Goal: Book appointment/travel/reservation

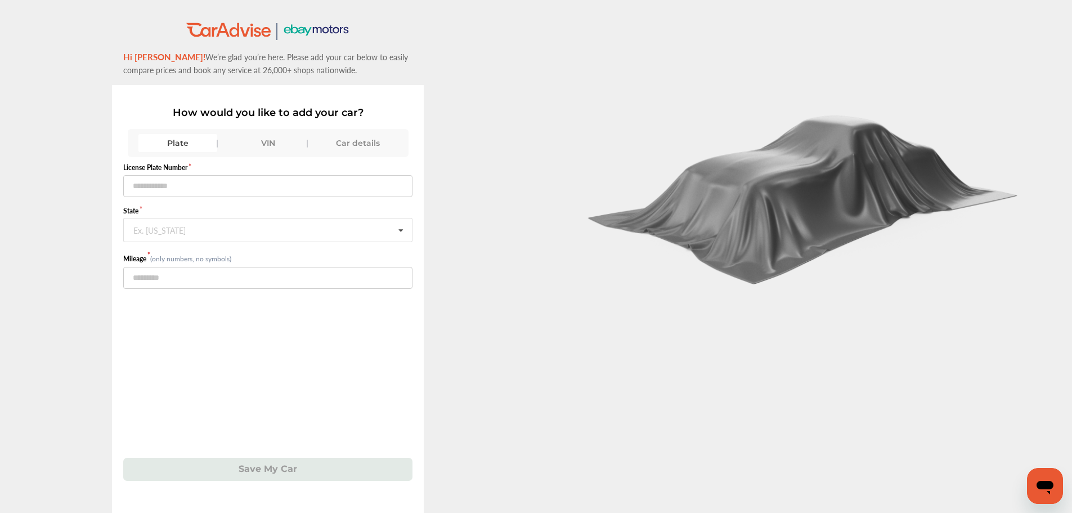
click at [275, 141] on div "VIN" at bounding box center [267, 143] width 79 height 18
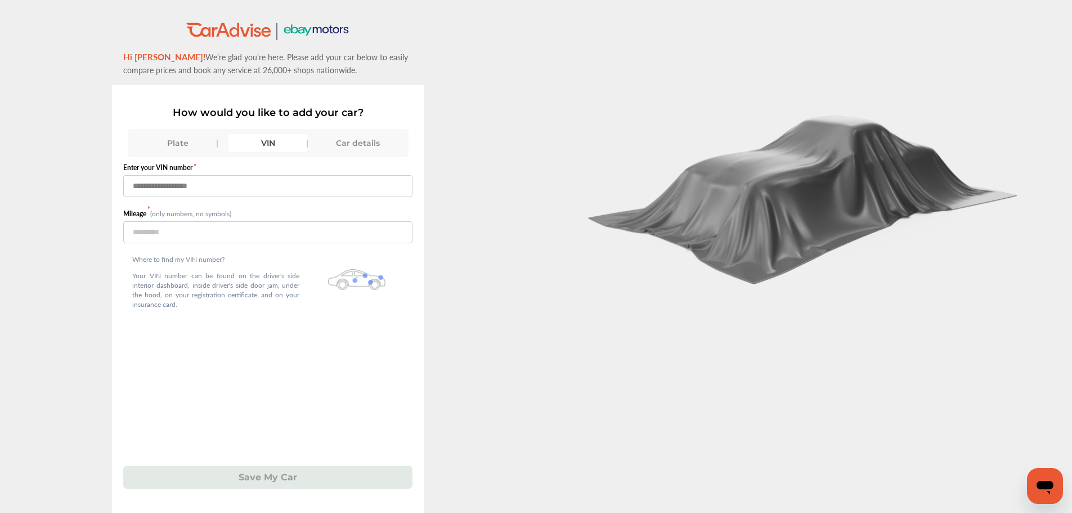
click at [217, 191] on input "text" at bounding box center [267, 186] width 289 height 22
click at [226, 181] on input "text" at bounding box center [267, 186] width 289 height 22
click at [493, 175] on div ".st0{fill:#00A993;} .st1{fill:#272B6B;} Hi [PERSON_NAME]! We’re glad you’re her…" at bounding box center [268, 295] width 536 height 548
click at [276, 184] on input "text" at bounding box center [267, 186] width 289 height 22
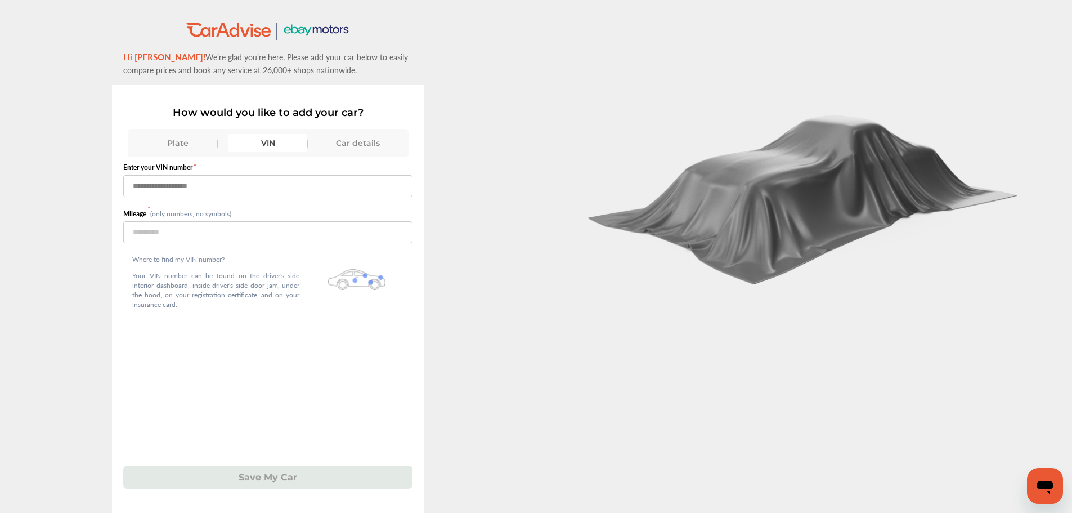
click at [276, 184] on input "text" at bounding box center [267, 186] width 289 height 22
click at [178, 189] on input "**********" at bounding box center [267, 186] width 289 height 22
type input "**********"
click at [209, 236] on input "number" at bounding box center [267, 232] width 289 height 22
click at [206, 239] on input "number" at bounding box center [267, 232] width 289 height 22
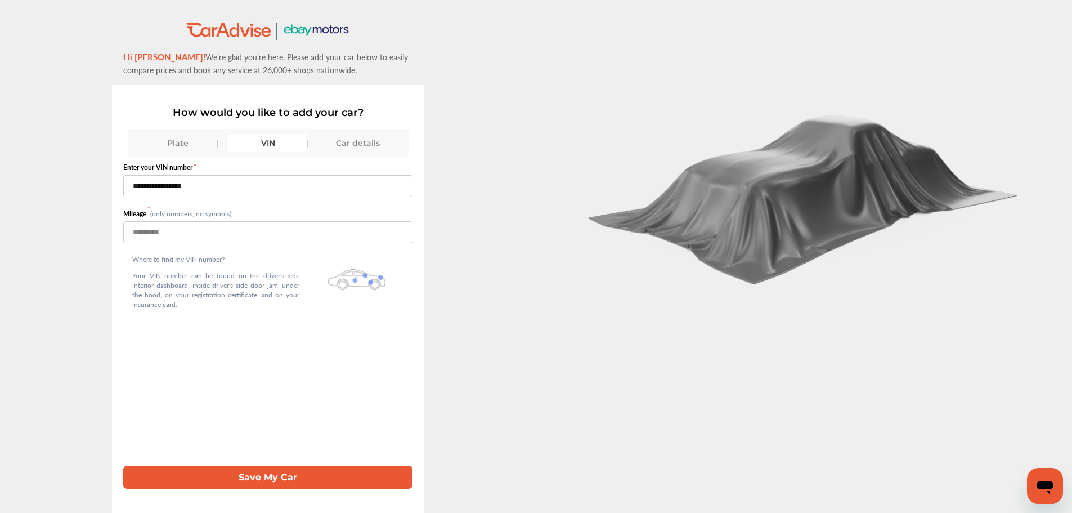
type input "******"
click at [324, 479] on button "Save My Car" at bounding box center [267, 476] width 289 height 23
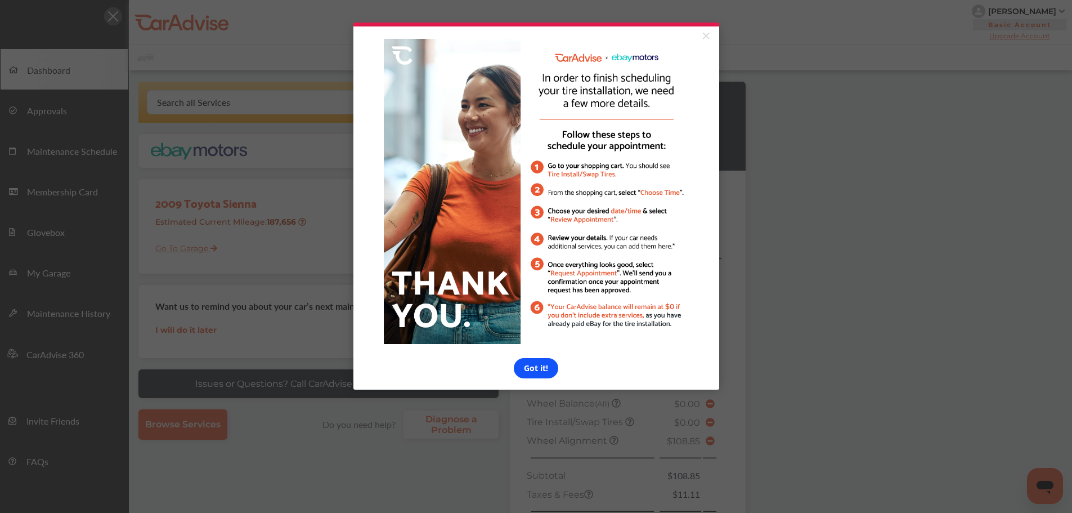
click at [554, 375] on link "Got it!" at bounding box center [536, 368] width 44 height 20
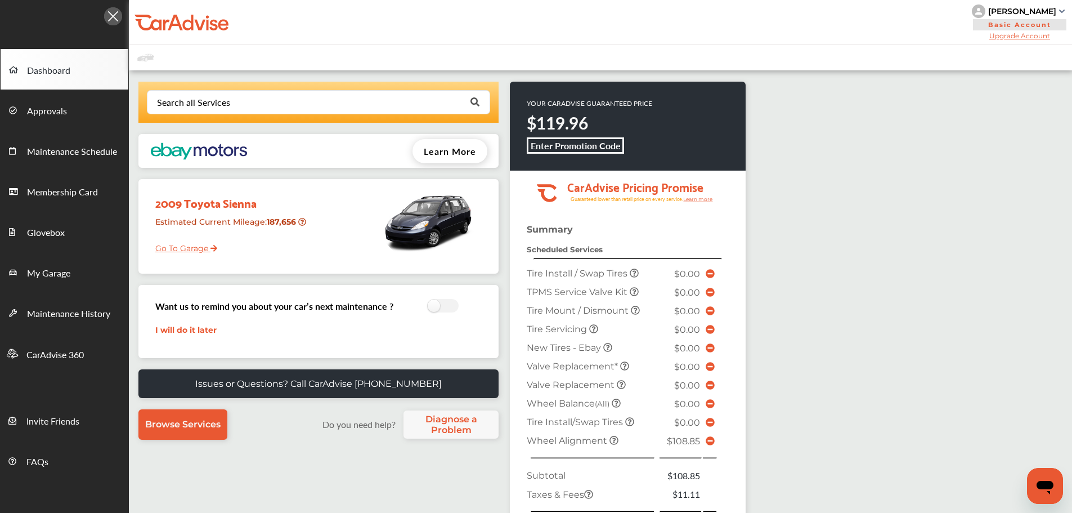
click at [814, 294] on div "Search all Services Looking for something we don’t seem to have? Contact us. .s…" at bounding box center [600, 387] width 943 height 635
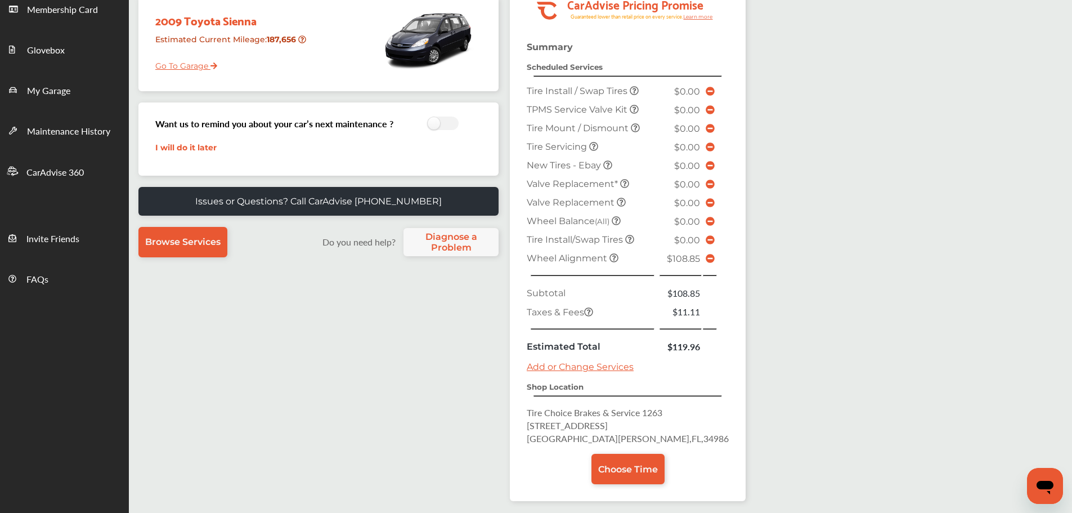
scroll to position [203, 0]
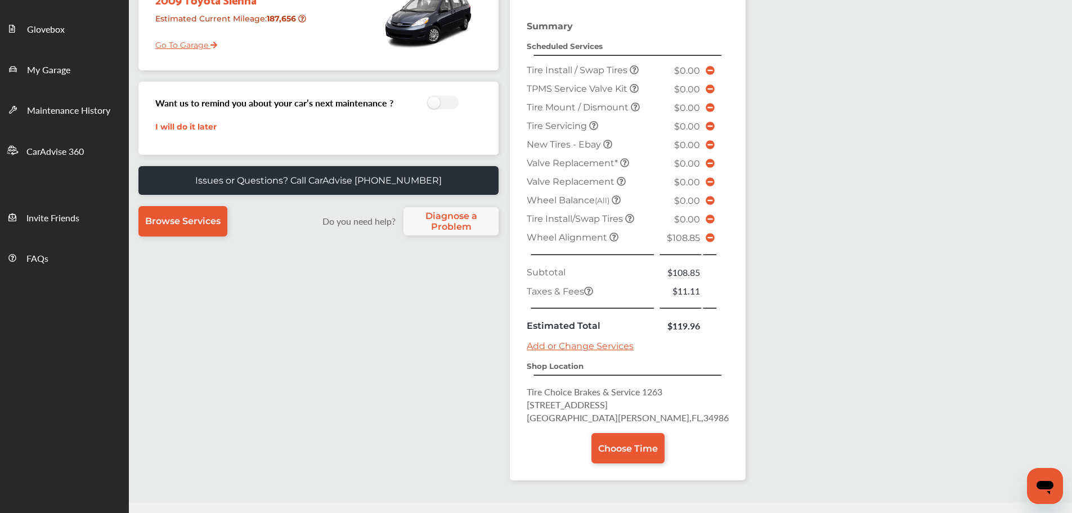
click at [706, 242] on icon at bounding box center [710, 237] width 9 height 9
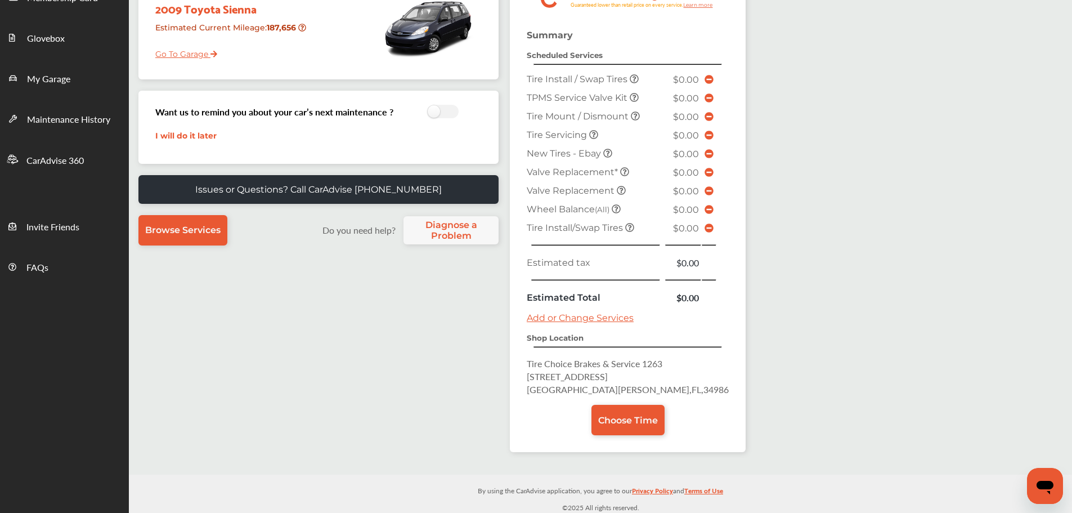
scroll to position [197, 0]
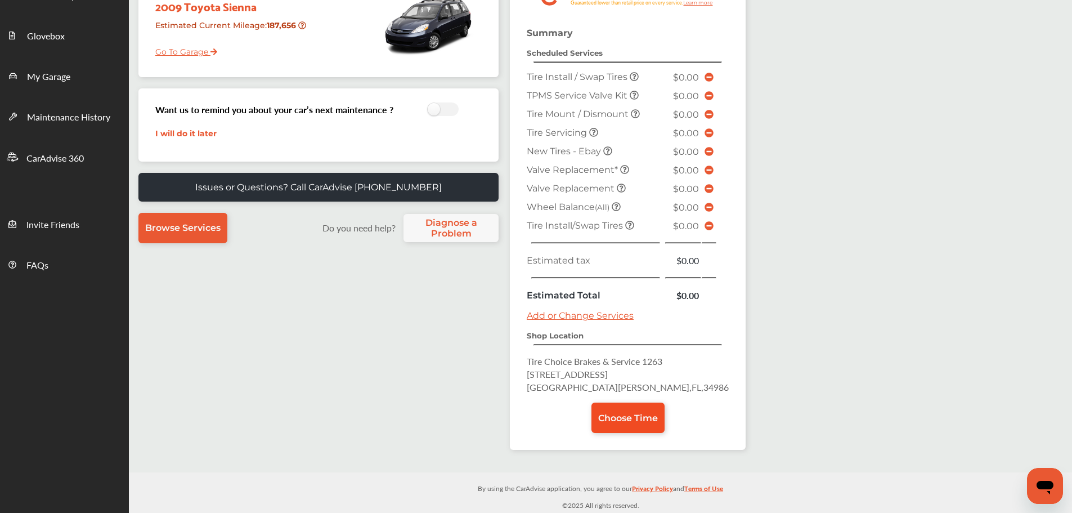
click at [621, 423] on link "Choose Time" at bounding box center [627, 417] width 73 height 30
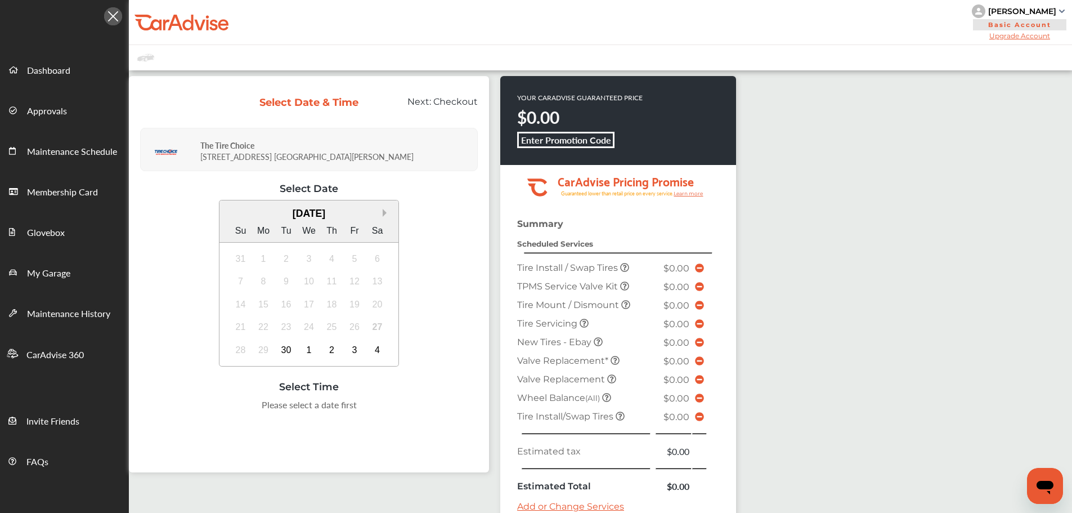
click at [383, 213] on button "Next Month" at bounding box center [387, 213] width 8 height 8
click at [241, 281] on div "5" at bounding box center [241, 281] width 18 height 18
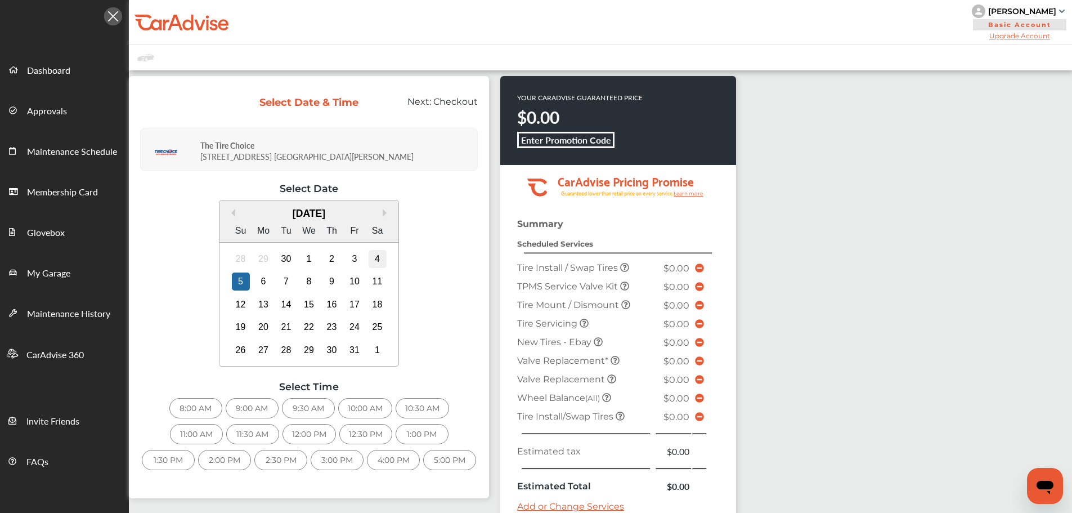
click at [378, 263] on div "4" at bounding box center [378, 259] width 18 height 18
click at [204, 405] on div "8:00 AM" at bounding box center [195, 408] width 53 height 20
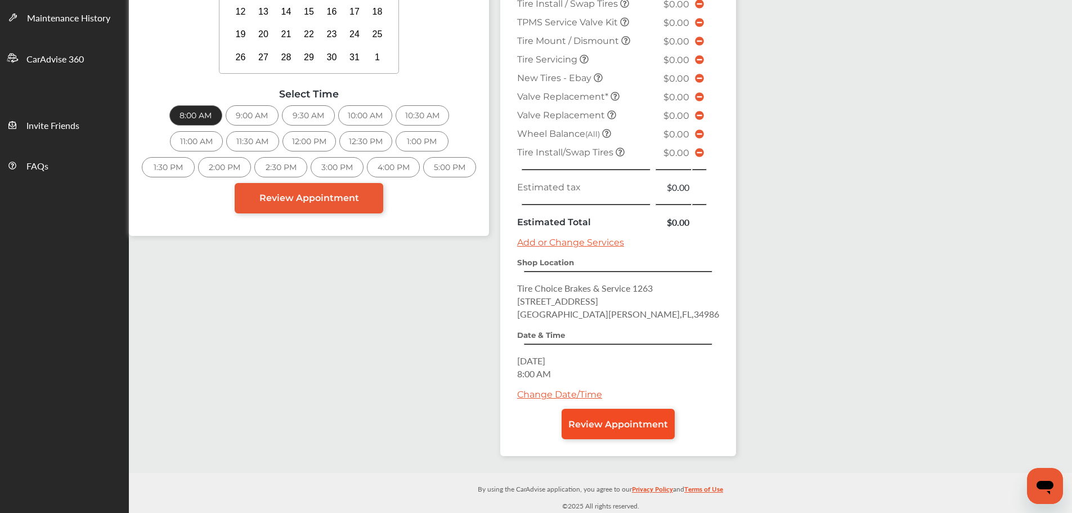
scroll to position [296, 0]
click at [612, 425] on span "Review Appointment" at bounding box center [618, 423] width 100 height 11
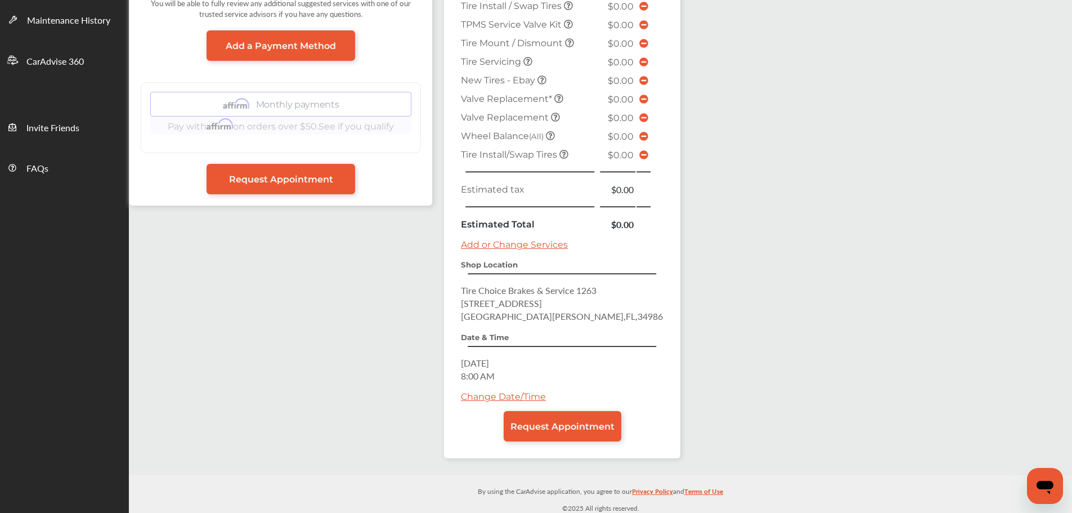
scroll to position [296, 0]
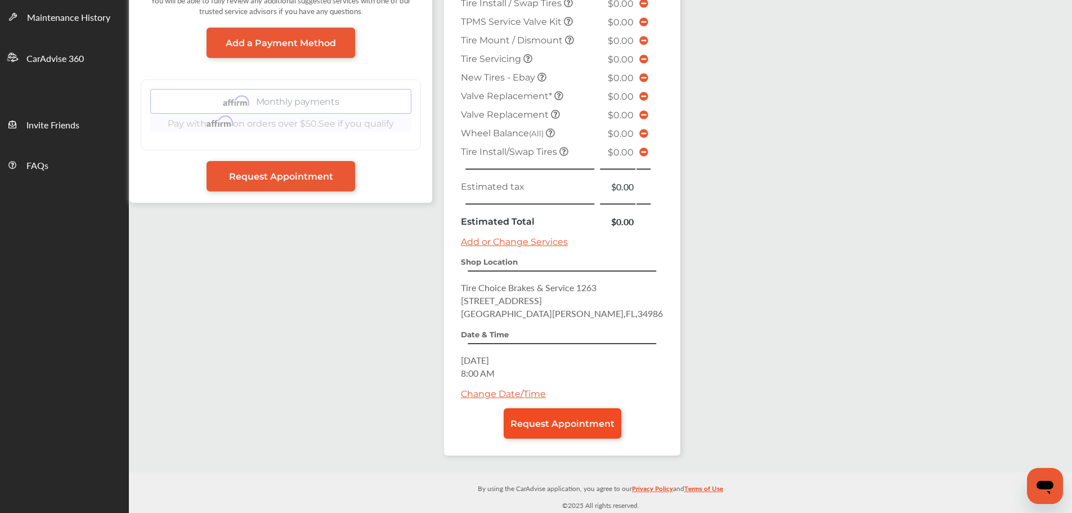
click at [588, 425] on span "Request Appointment" at bounding box center [562, 423] width 104 height 11
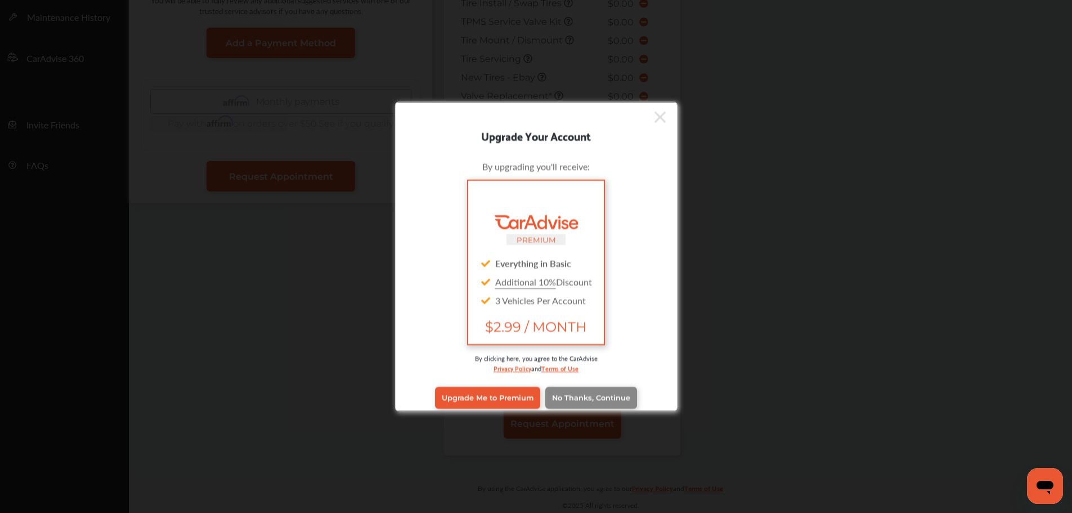
click at [574, 395] on span "No Thanks, Continue" at bounding box center [591, 397] width 78 height 8
